Goal: Task Accomplishment & Management: Use online tool/utility

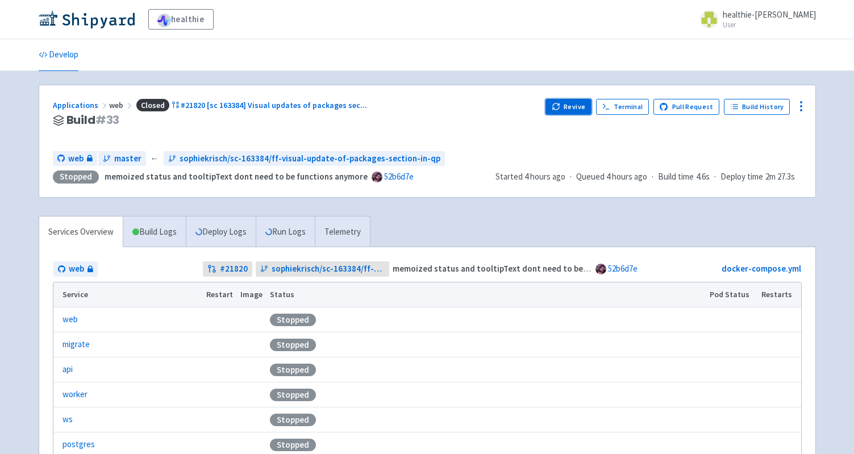
click at [574, 103] on button "Revive" at bounding box center [567, 107] width 45 height 16
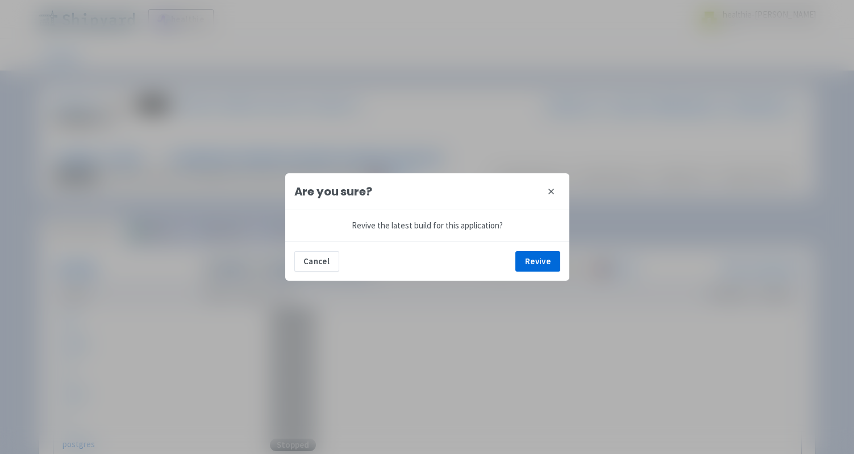
click at [556, 187] on button "close" at bounding box center [551, 191] width 18 height 18
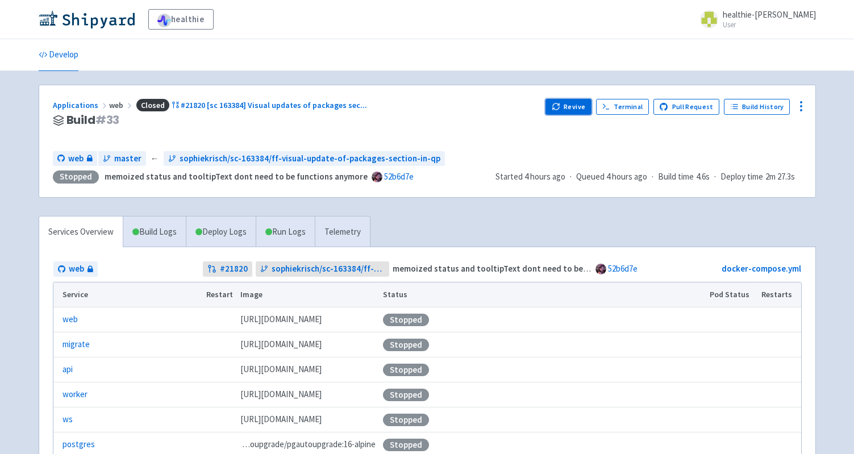
click at [570, 106] on button "Revive" at bounding box center [567, 107] width 45 height 16
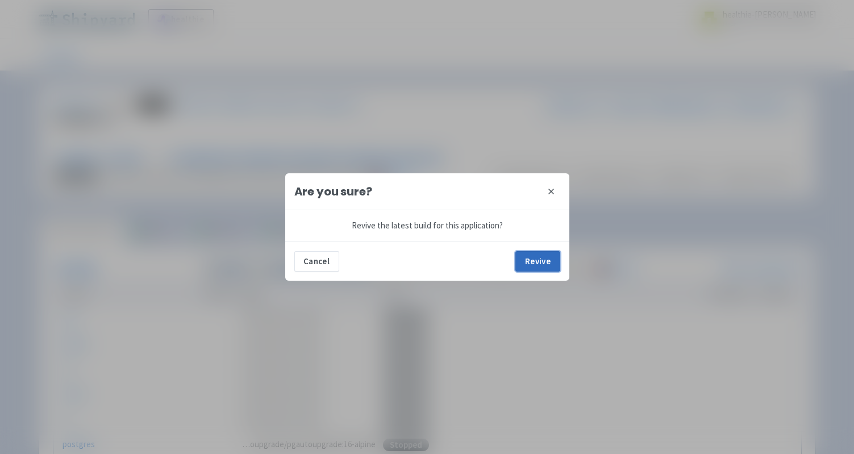
click at [535, 262] on button "Revive" at bounding box center [537, 261] width 44 height 20
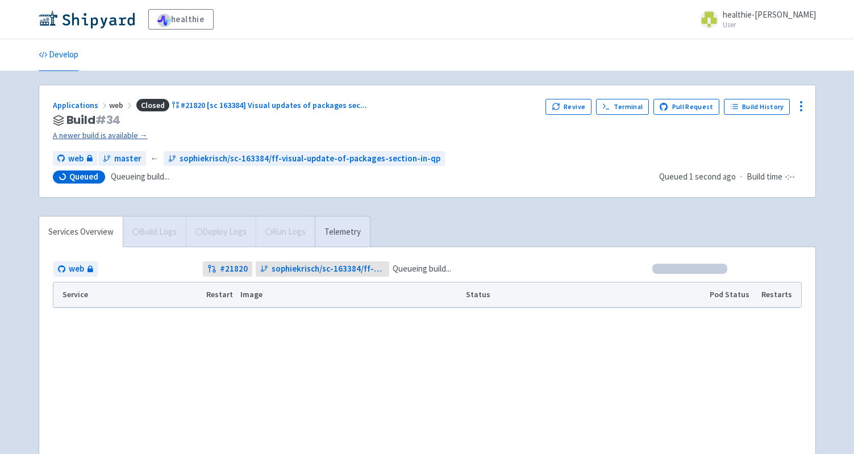
click at [114, 132] on link "A newer build is available →" at bounding box center [295, 135] width 484 height 13
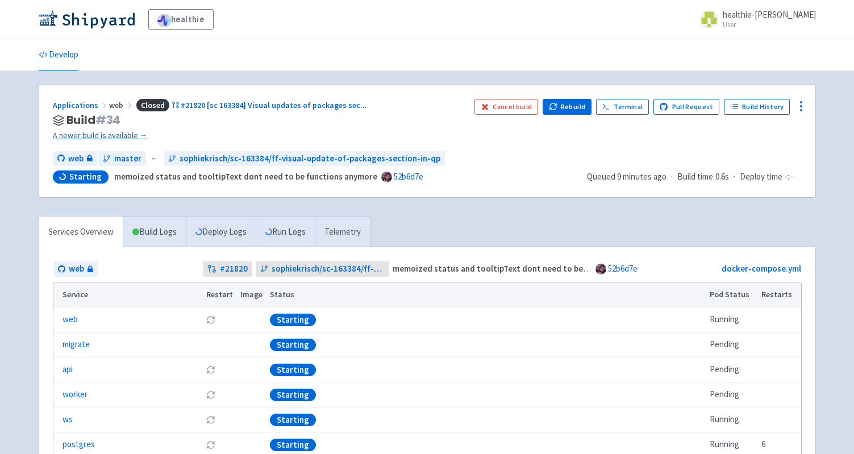
click at [132, 132] on link "A newer build is available →" at bounding box center [259, 135] width 412 height 13
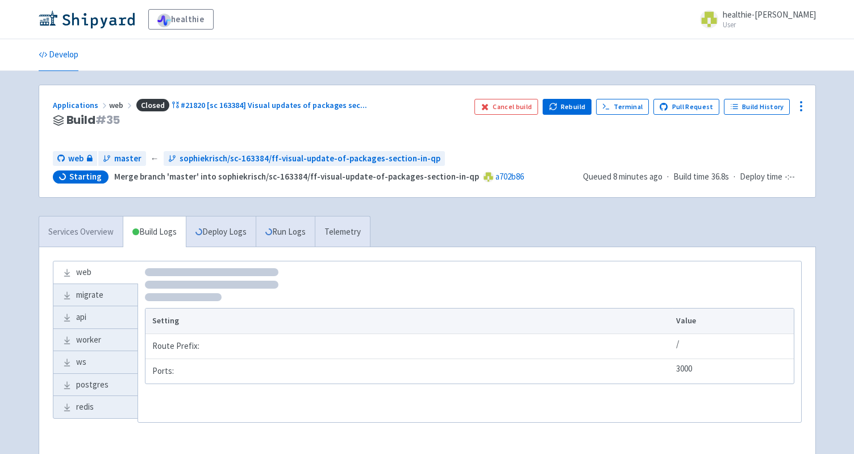
click at [106, 226] on link "Services Overview" at bounding box center [81, 231] width 84 height 31
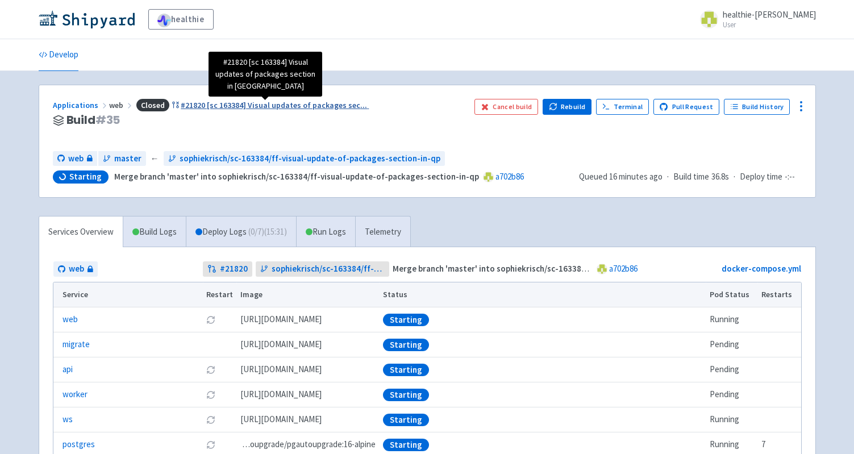
click at [198, 106] on span "#21820 [sc 163384] Visual updates of packages sec ..." at bounding box center [274, 105] width 186 height 10
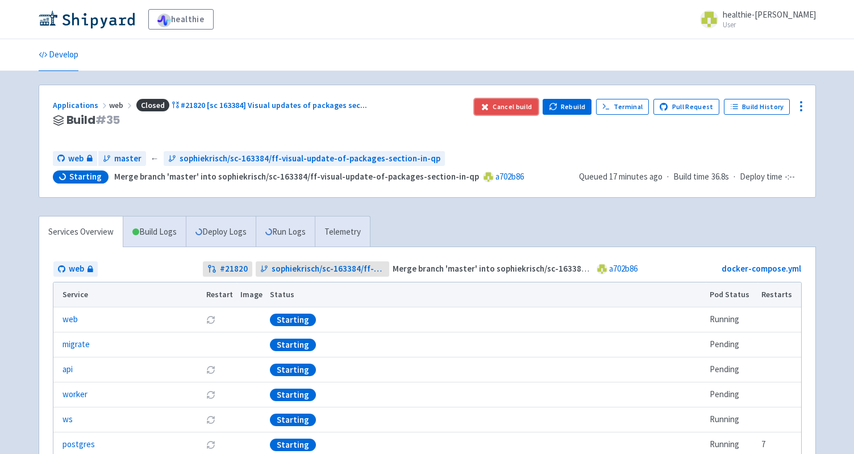
click at [504, 102] on button "Cancel build" at bounding box center [506, 107] width 64 height 16
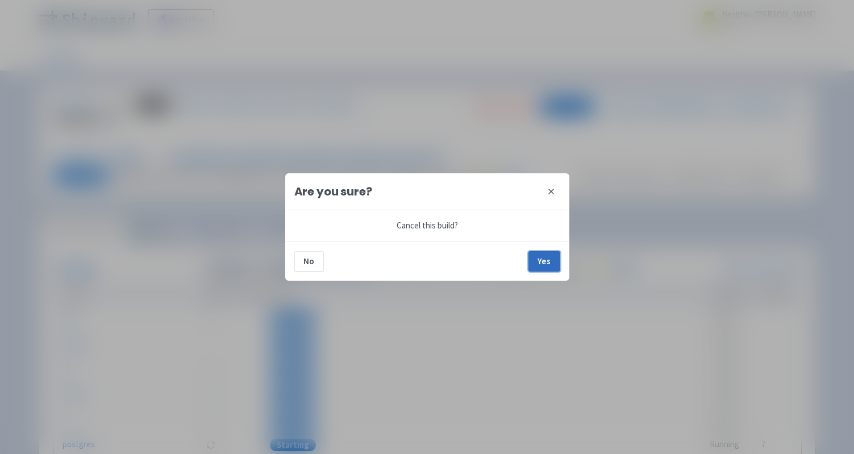
click at [541, 260] on button "Yes" at bounding box center [544, 261] width 32 height 20
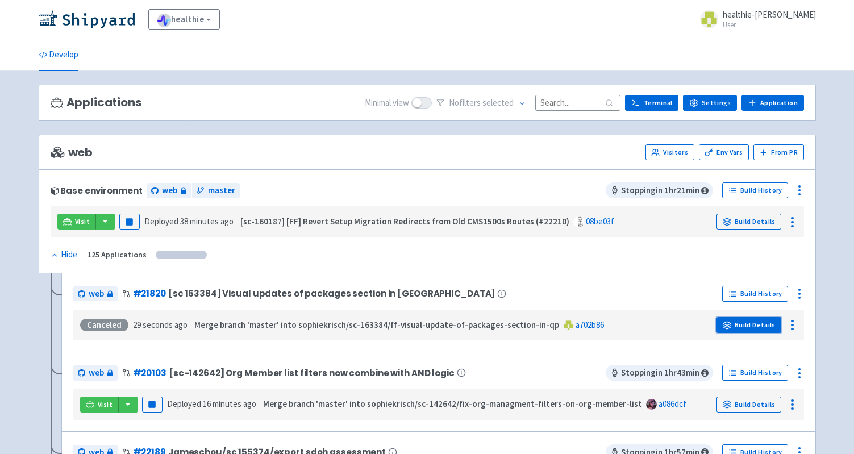
click at [766, 329] on link "Build Details" at bounding box center [748, 325] width 65 height 16
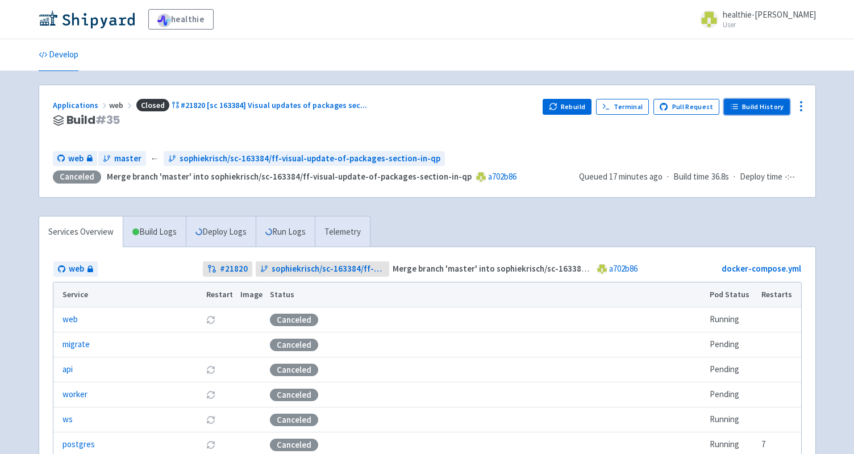
click at [773, 105] on link "Build History" at bounding box center [757, 107] width 66 height 16
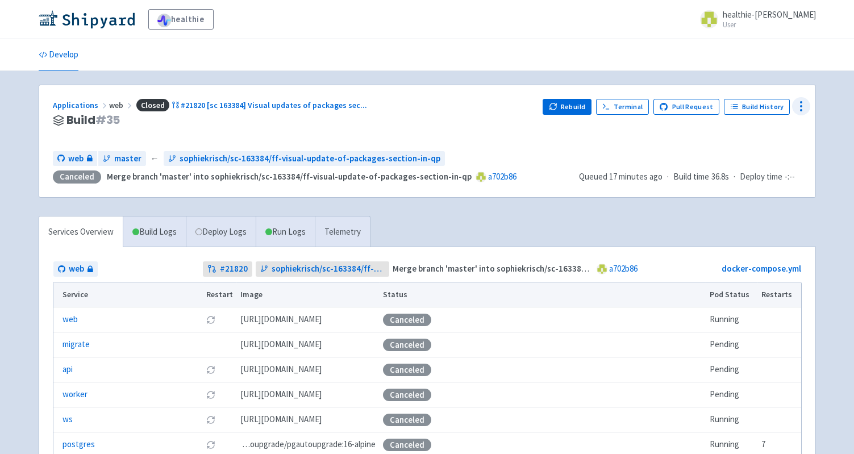
click at [795, 106] on icon at bounding box center [801, 106] width 14 height 14
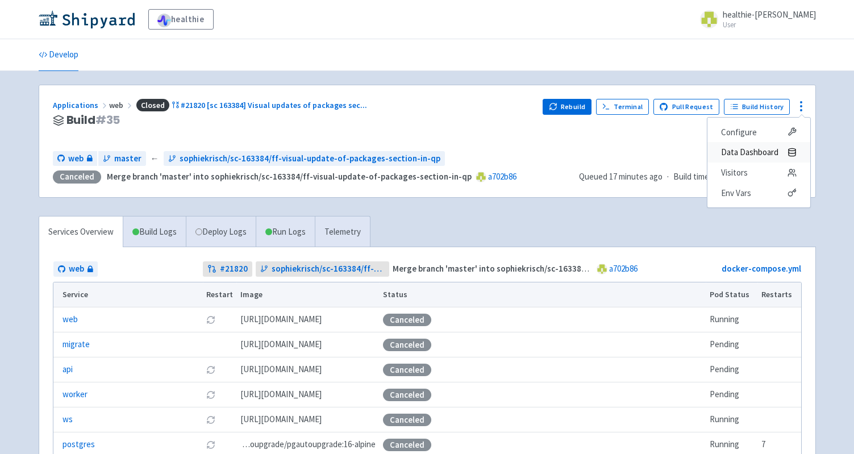
click at [749, 151] on span "Data Dashboard" at bounding box center [749, 152] width 57 height 16
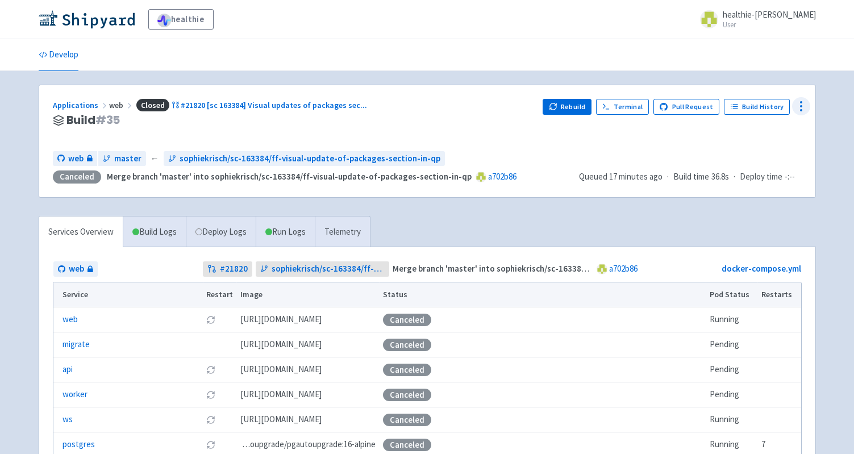
click at [799, 110] on icon at bounding box center [801, 106] width 14 height 14
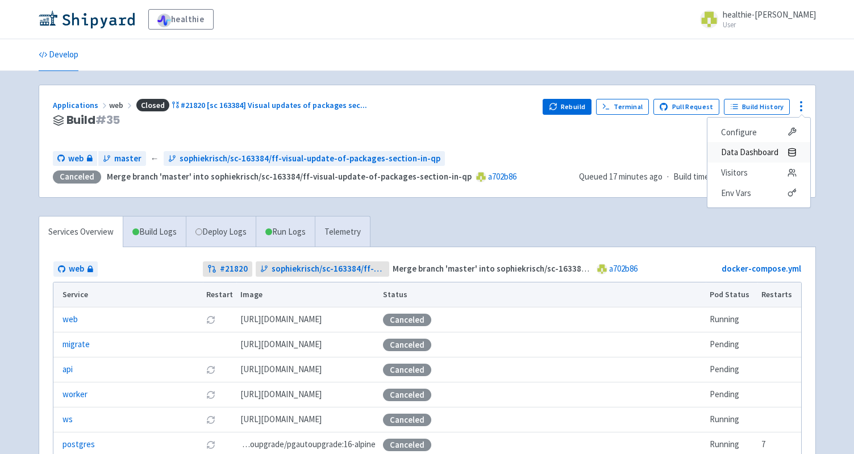
click at [772, 156] on span "Data Dashboard" at bounding box center [749, 152] width 57 height 16
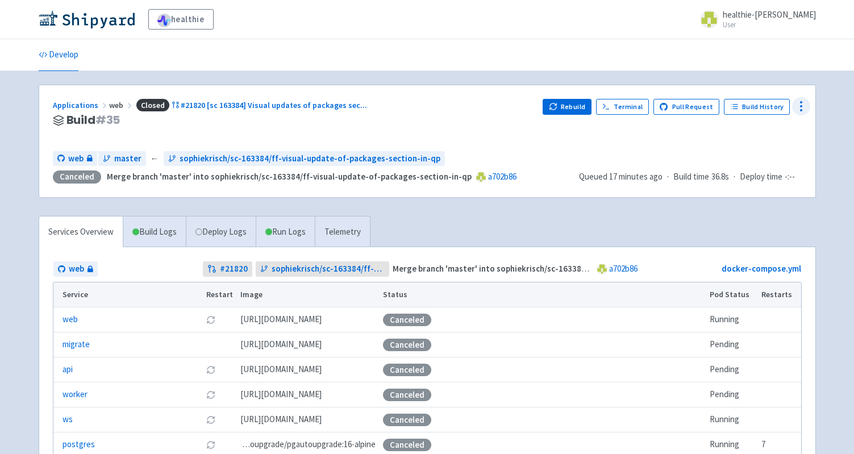
click at [801, 106] on circle at bounding box center [801, 106] width 1 height 1
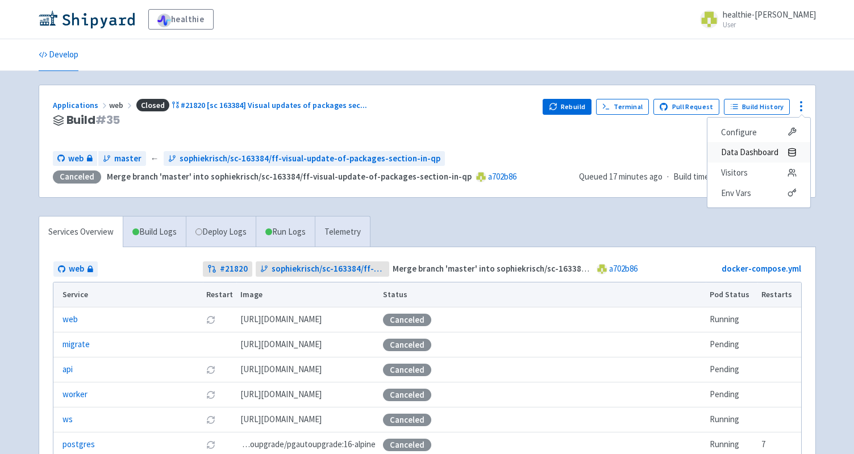
click at [790, 150] on icon at bounding box center [791, 152] width 9 height 9
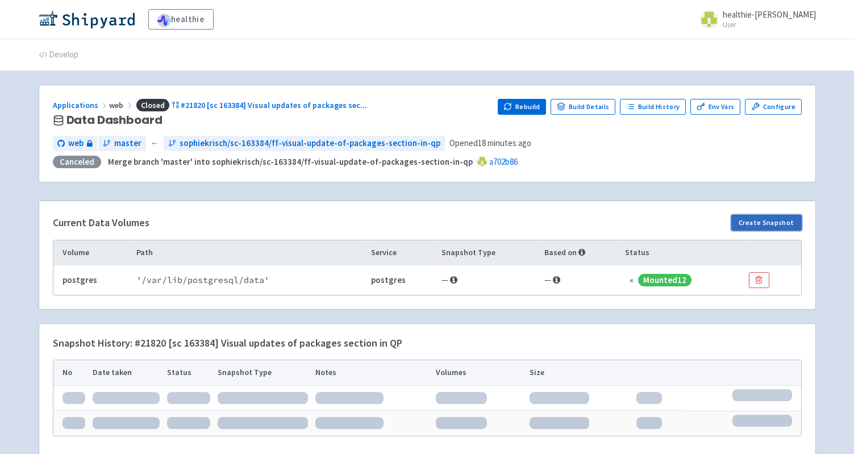
click at [783, 224] on button "Create Snapshot" at bounding box center [766, 223] width 70 height 16
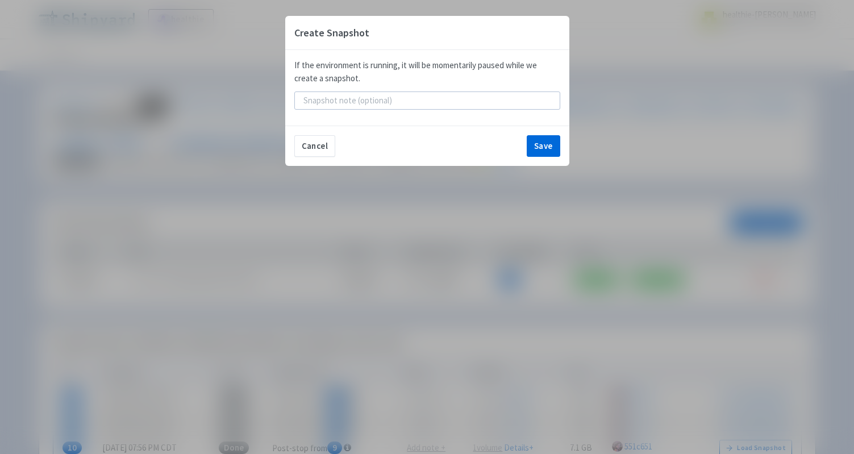
click at [564, 176] on div "Create Snapshot If the environment is running, it will be momentarily paused wh…" at bounding box center [427, 227] width 854 height 454
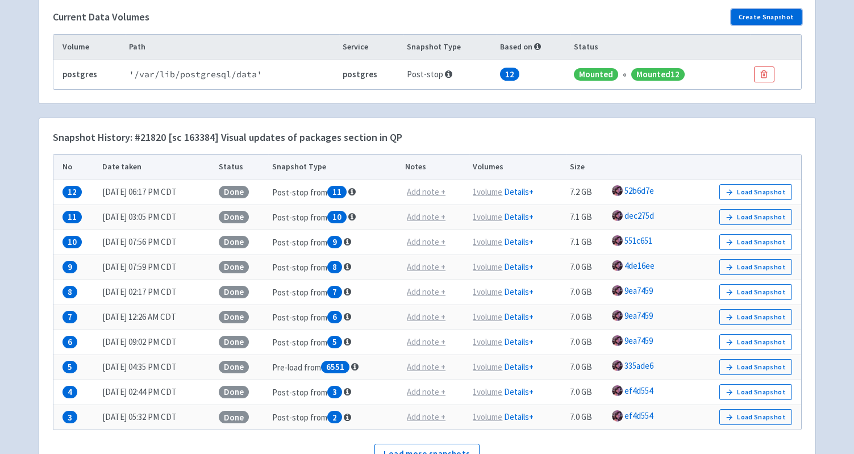
scroll to position [206, 0]
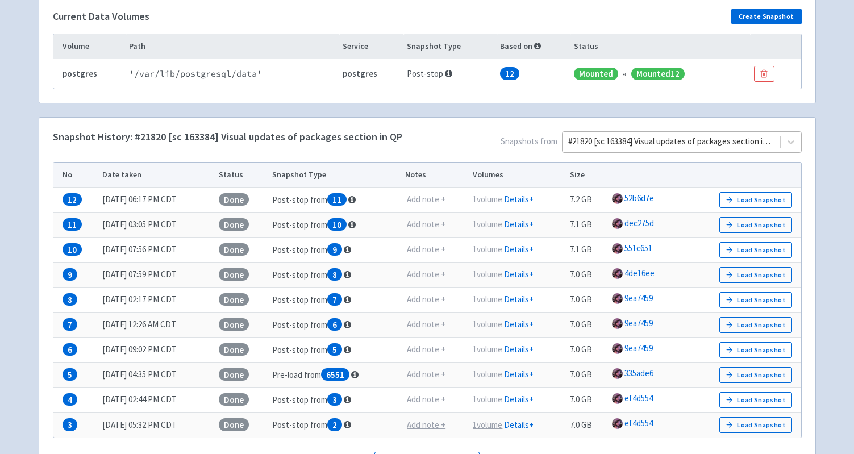
click at [637, 143] on div at bounding box center [671, 141] width 206 height 15
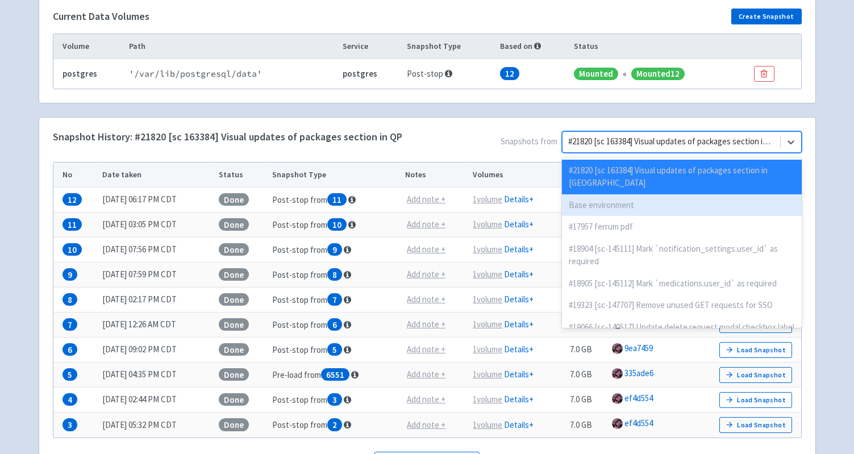
click at [626, 194] on div "Base environment" at bounding box center [682, 205] width 240 height 22
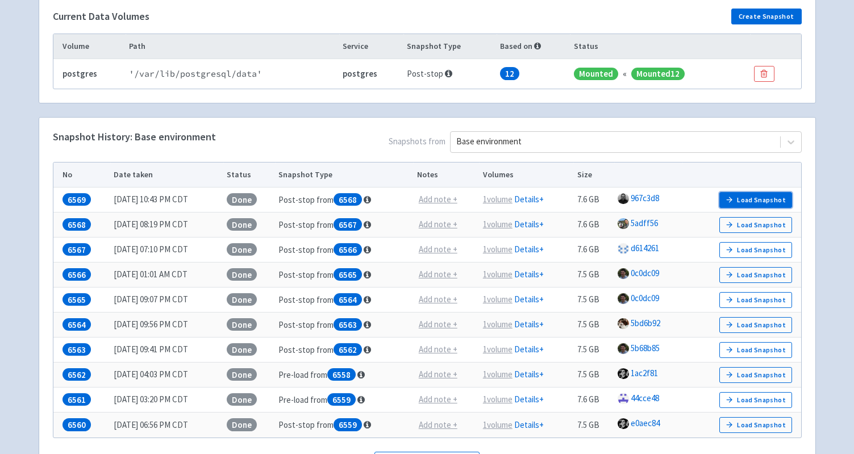
click at [755, 196] on button "Load Snapshot" at bounding box center [755, 200] width 73 height 16
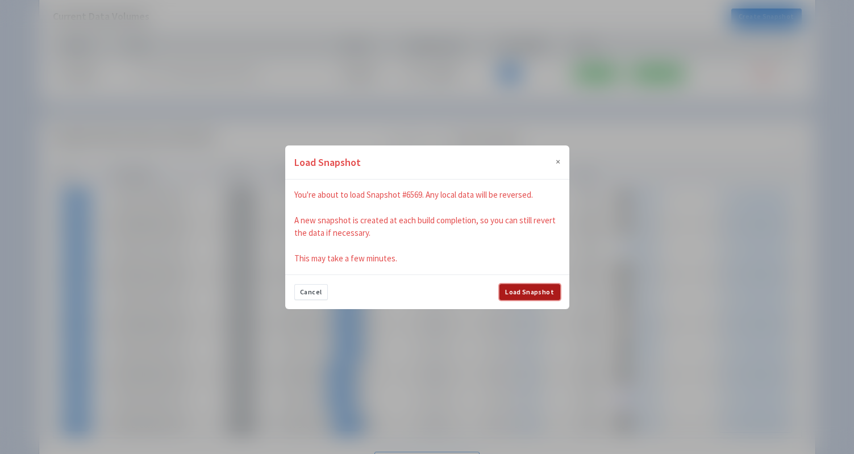
click at [543, 291] on button "Load Snapshot" at bounding box center [529, 292] width 61 height 16
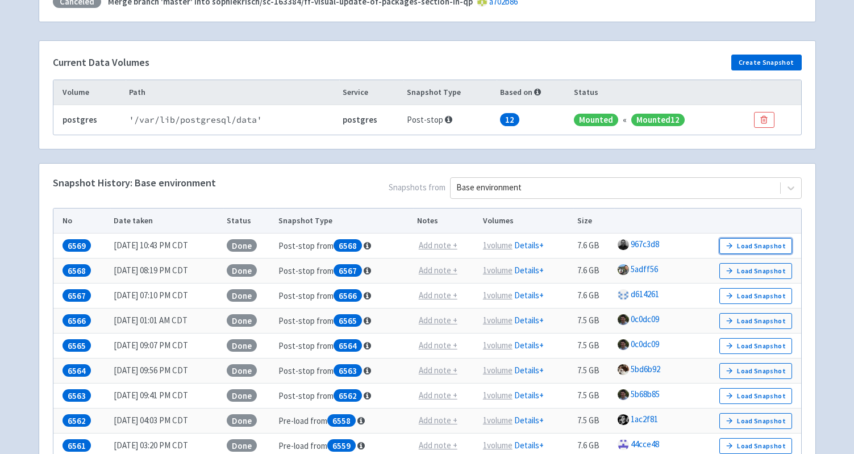
scroll to position [162, 0]
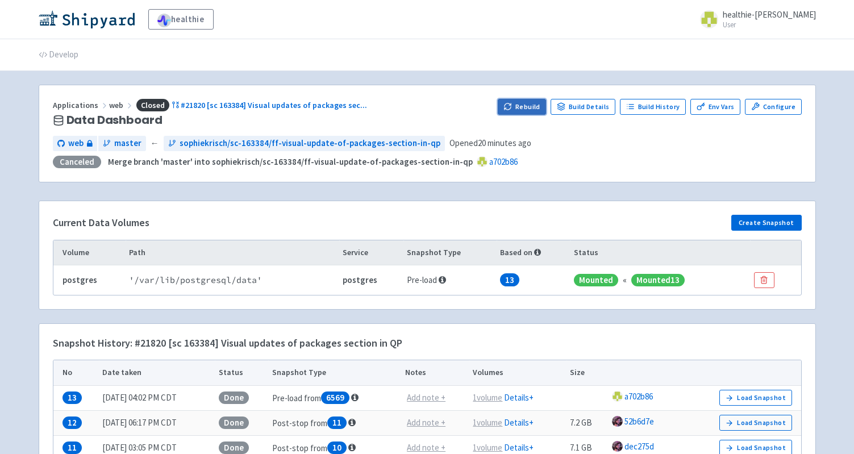
click at [527, 103] on button "Rebuild" at bounding box center [522, 107] width 49 height 16
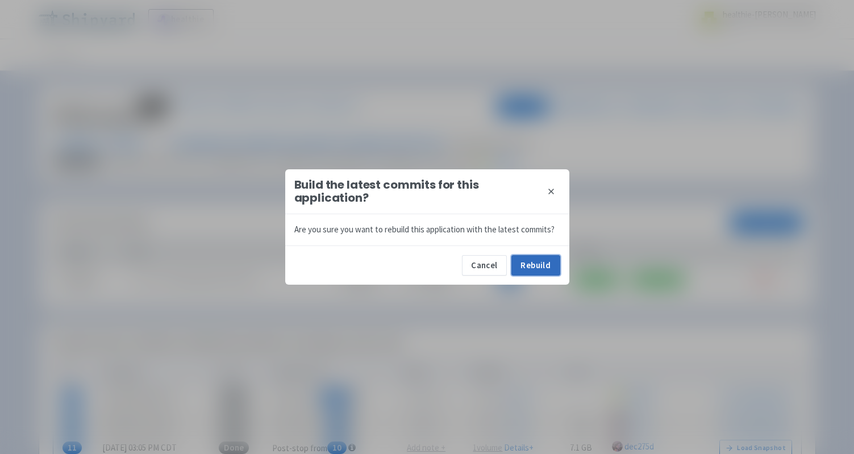
click at [536, 270] on button "Rebuild" at bounding box center [535, 265] width 49 height 20
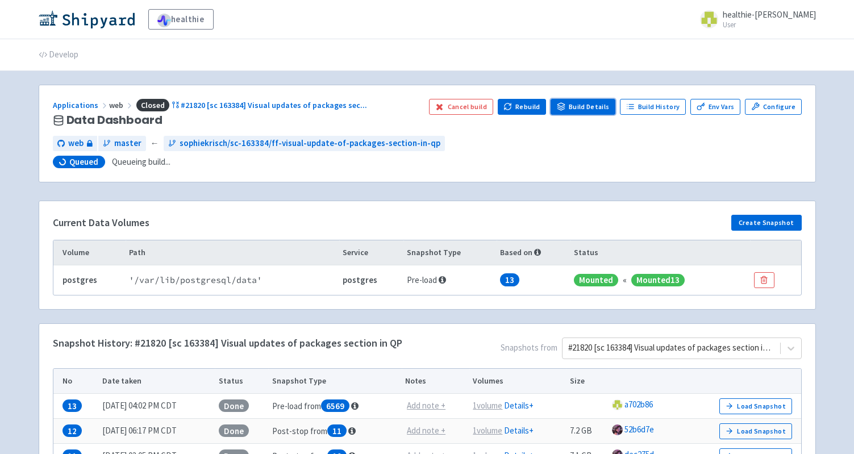
click at [582, 109] on link "Build Details" at bounding box center [583, 107] width 65 height 16
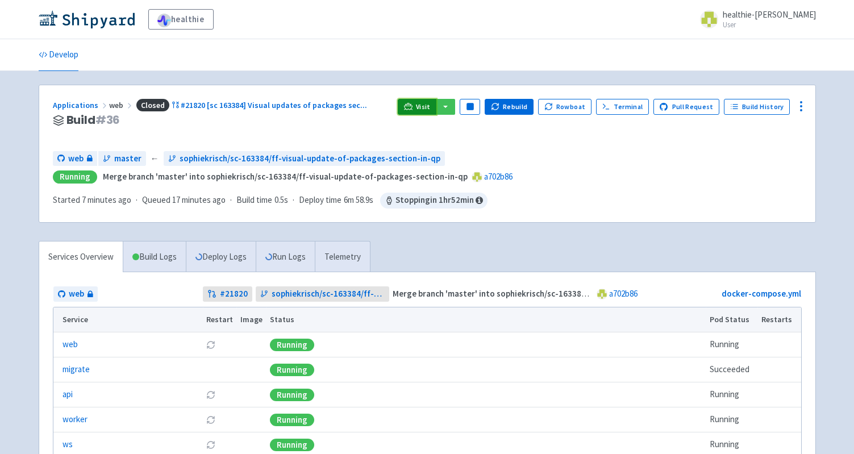
click at [431, 110] on span "Visit" at bounding box center [423, 106] width 15 height 9
